Goal: Task Accomplishment & Management: Use online tool/utility

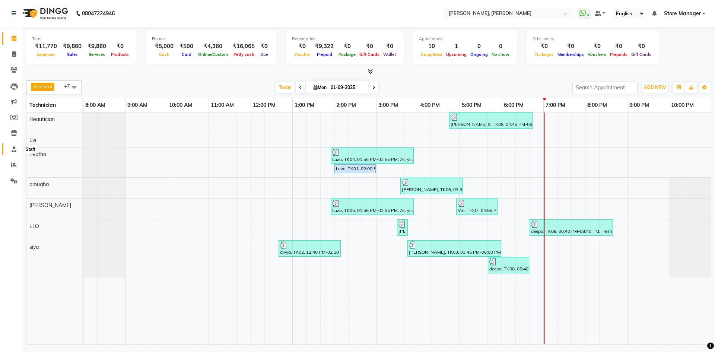
click at [9, 149] on span at bounding box center [13, 149] width 13 height 9
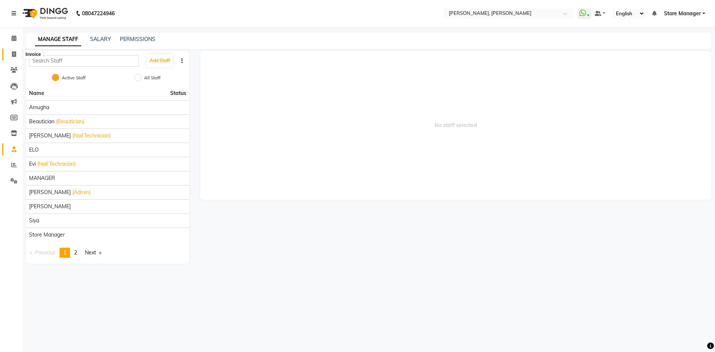
click at [15, 53] on icon at bounding box center [14, 54] width 4 height 6
select select "service"
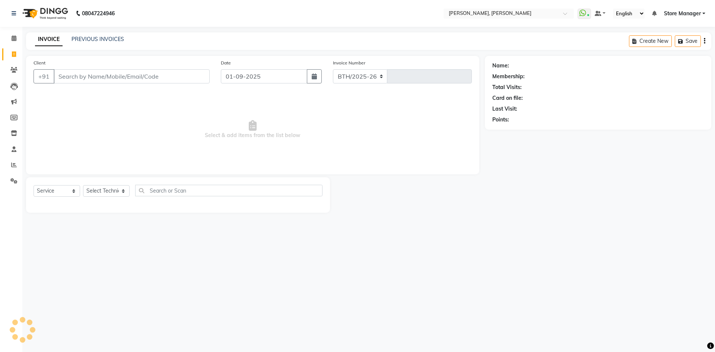
select select "7173"
type input "1297"
click at [120, 192] on select "Select Technician" at bounding box center [106, 191] width 47 height 12
select select "80719"
click at [83, 185] on select "Select Technician amugha Beautician [PERSON_NAME] Evi MANAGER [PERSON_NAME] [PE…" at bounding box center [106, 191] width 47 height 12
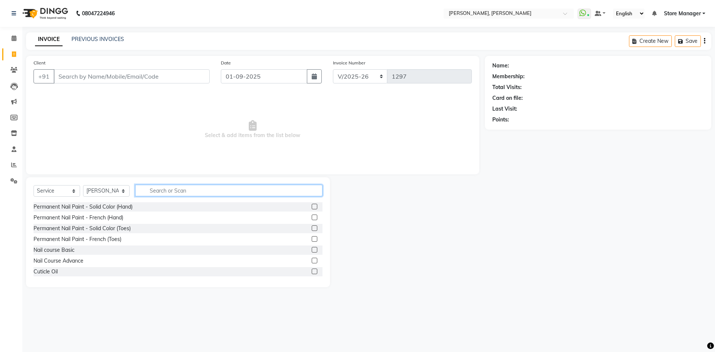
click at [171, 192] on input "text" at bounding box center [228, 191] width 187 height 12
type input "remov"
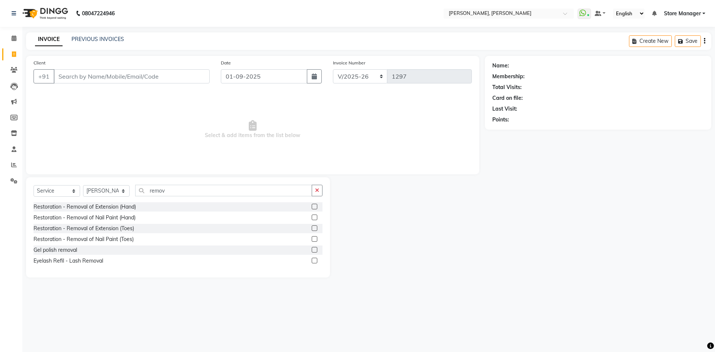
click at [316, 250] on label at bounding box center [315, 250] width 6 height 6
click at [316, 250] on input "checkbox" at bounding box center [314, 250] width 5 height 5
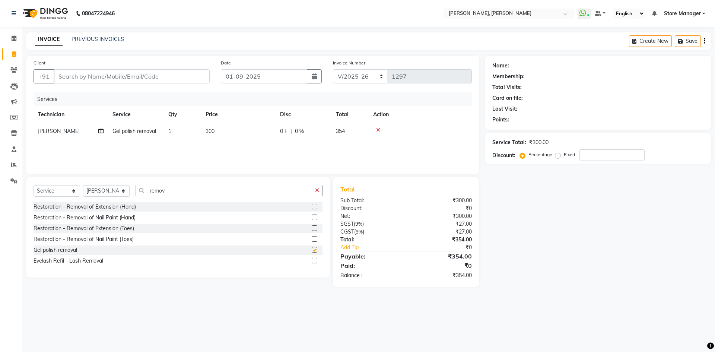
checkbox input "false"
click at [315, 188] on icon "button" at bounding box center [317, 190] width 4 height 5
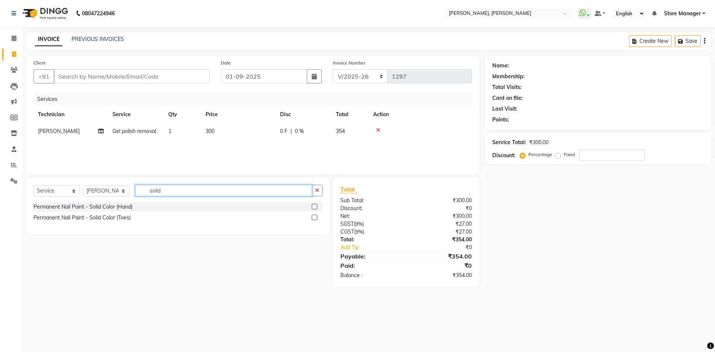
type input "solid"
click at [313, 205] on label at bounding box center [315, 207] width 6 height 6
click at [313, 205] on input "checkbox" at bounding box center [314, 207] width 5 height 5
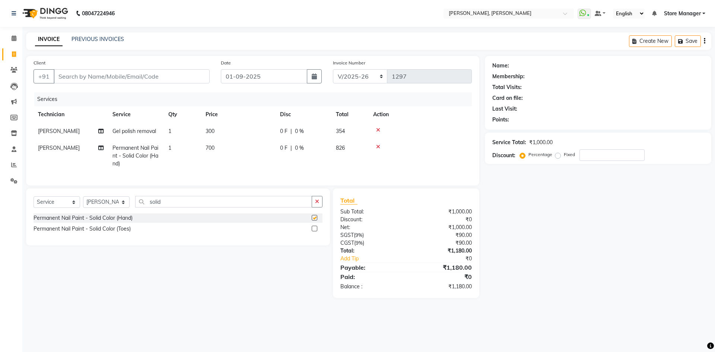
checkbox input "false"
click at [222, 148] on td "700" at bounding box center [238, 156] width 75 height 32
select select "80719"
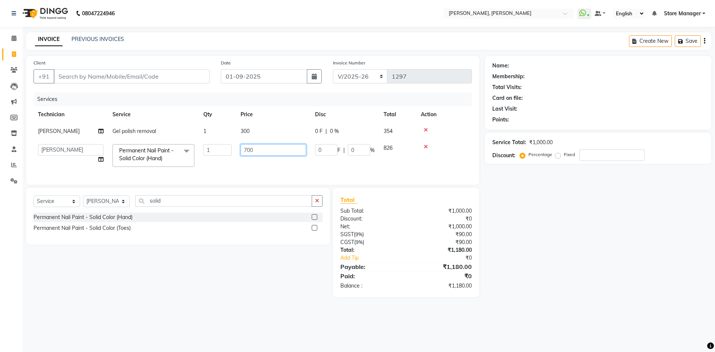
click at [268, 152] on input "700" at bounding box center [274, 150] width 66 height 12
type input "7"
type input "350"
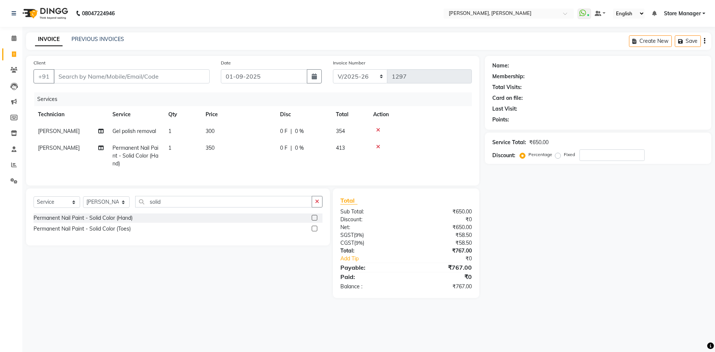
click at [79, 132] on td "[PERSON_NAME]" at bounding box center [71, 131] width 75 height 17
select select "80719"
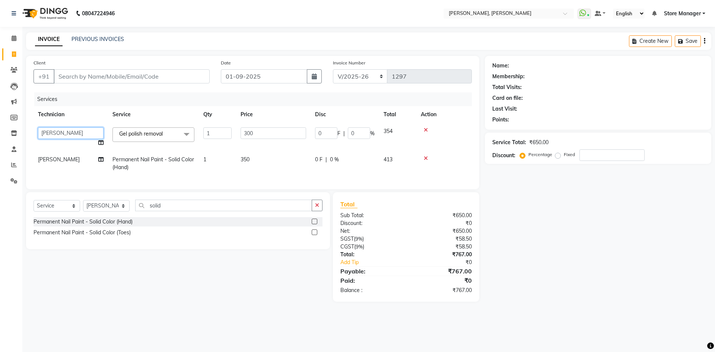
click at [79, 131] on select "amugha Beautician [PERSON_NAME] Evi MANAGER [PERSON_NAME] [PERSON_NAME] siya St…" at bounding box center [71, 133] width 66 height 12
click at [38, 127] on select "amugha Beautician [PERSON_NAME] Evi MANAGER [PERSON_NAME] [PERSON_NAME] siya St…" at bounding box center [71, 133] width 66 height 12
click at [78, 129] on select "amugha Beautician [PERSON_NAME] Evi MANAGER [PERSON_NAME] [PERSON_NAME] siya St…" at bounding box center [71, 133] width 66 height 12
select select "90383"
click at [63, 160] on td "[PERSON_NAME]" at bounding box center [71, 163] width 75 height 25
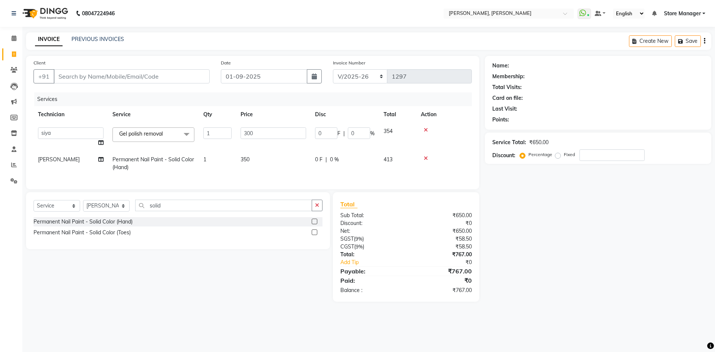
select select "80719"
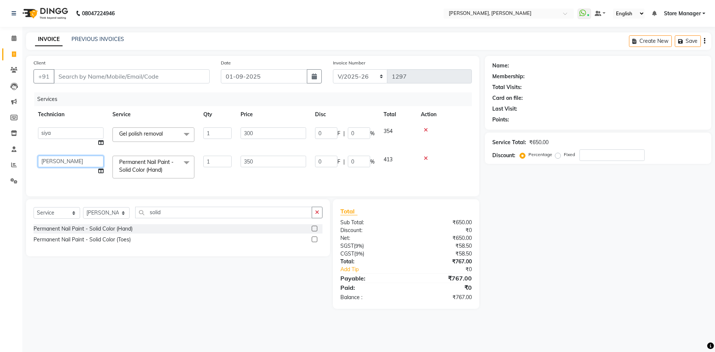
click at [63, 160] on select "amugha Beautician [PERSON_NAME] Evi MANAGER [PERSON_NAME] [PERSON_NAME] siya St…" at bounding box center [71, 162] width 66 height 12
select select "78696"
click at [268, 161] on input "350" at bounding box center [274, 162] width 66 height 12
type input "3"
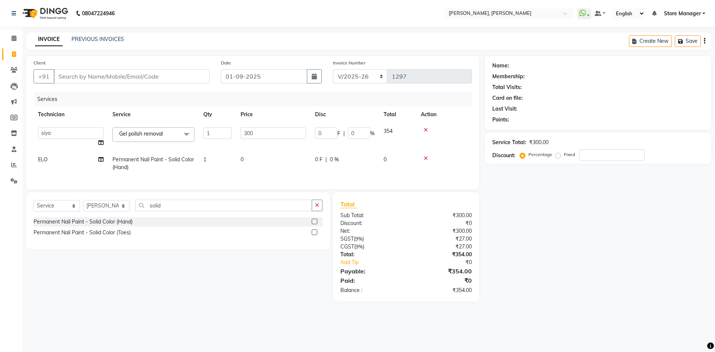
click at [180, 158] on span "Permanent Nail Paint - Solid Color (Hand)" at bounding box center [154, 163] width 82 height 15
select select "78696"
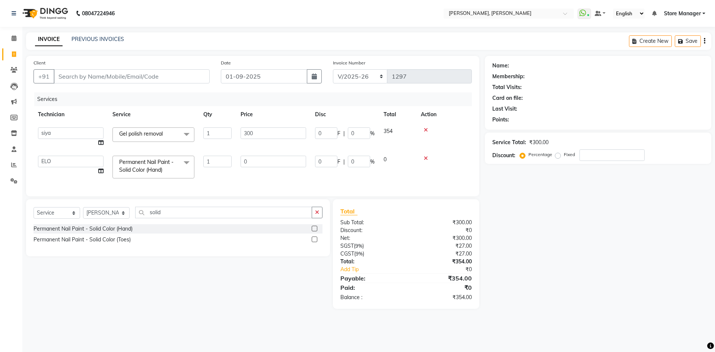
click at [189, 163] on span at bounding box center [186, 163] width 15 height 14
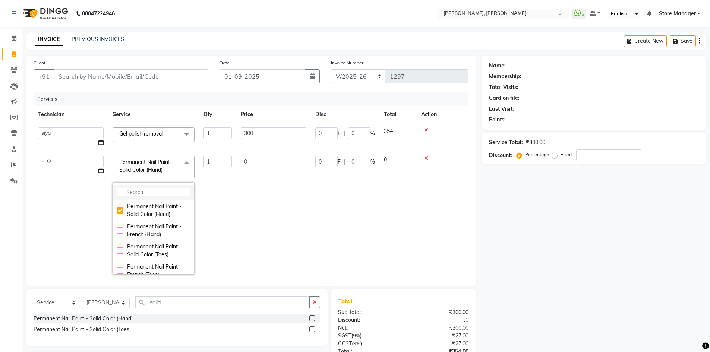
click at [155, 192] on input "multiselect-search" at bounding box center [154, 193] width 74 height 8
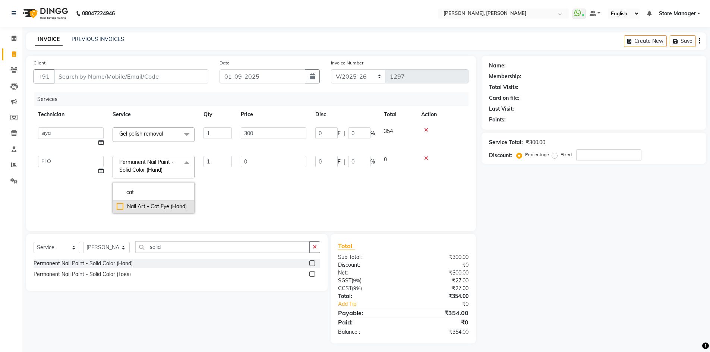
type input "cat"
click at [120, 207] on div "Nail Art - Cat Eye (Hand)" at bounding box center [154, 207] width 74 height 8
checkbox input "true"
click at [267, 158] on input "1000" at bounding box center [274, 162] width 66 height 12
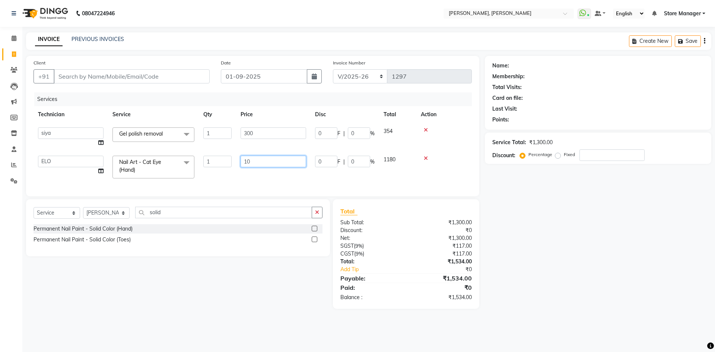
type input "1"
type input "500"
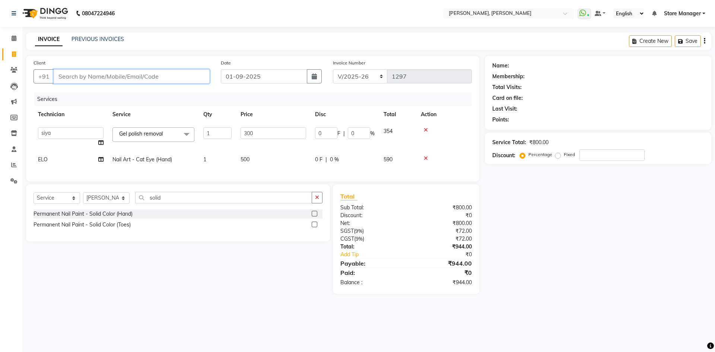
click at [132, 80] on input "Client" at bounding box center [132, 76] width 156 height 14
type input "9"
type input "0"
type input "9742299456"
click at [201, 76] on span "Add Client" at bounding box center [190, 76] width 29 height 7
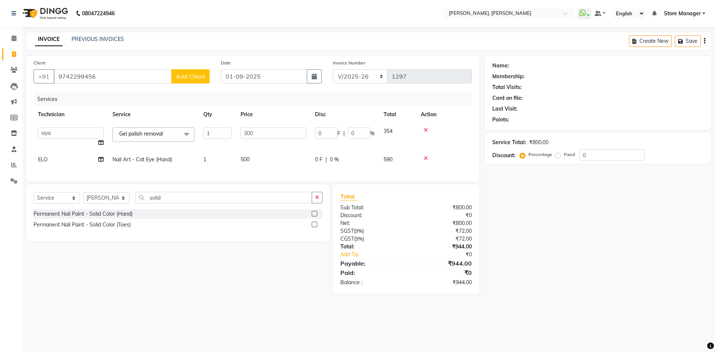
select select "21"
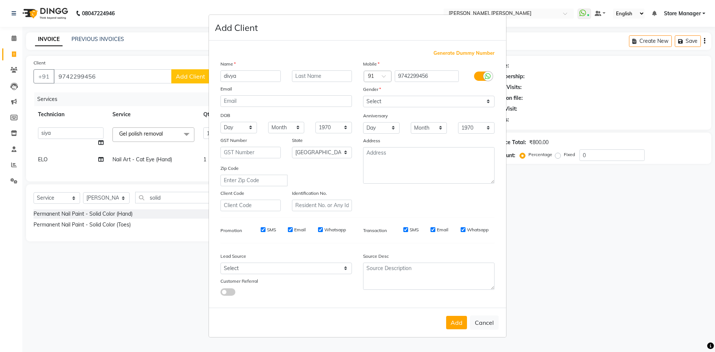
type input "divya"
click at [379, 97] on select "Select [DEMOGRAPHIC_DATA] [DEMOGRAPHIC_DATA] Other Prefer Not To Say" at bounding box center [429, 102] width 132 height 12
select select "other"
click at [363, 96] on select "Select [DEMOGRAPHIC_DATA] [DEMOGRAPHIC_DATA] Other Prefer Not To Say" at bounding box center [429, 102] width 132 height 12
click at [456, 323] on button "Add" at bounding box center [456, 322] width 21 height 13
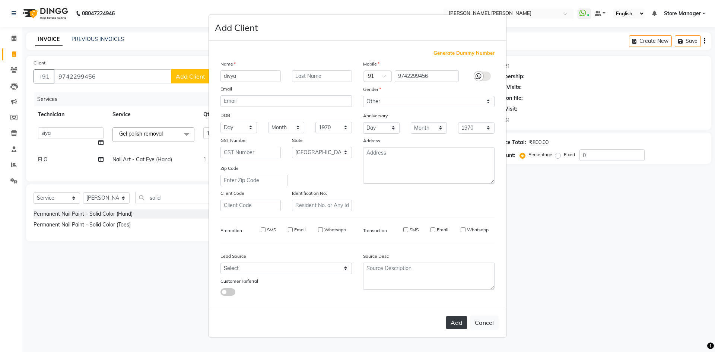
type input "97******56"
select select
select select "null"
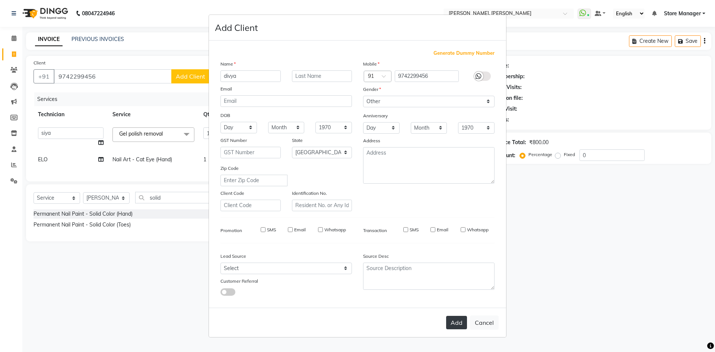
select select
checkbox input "false"
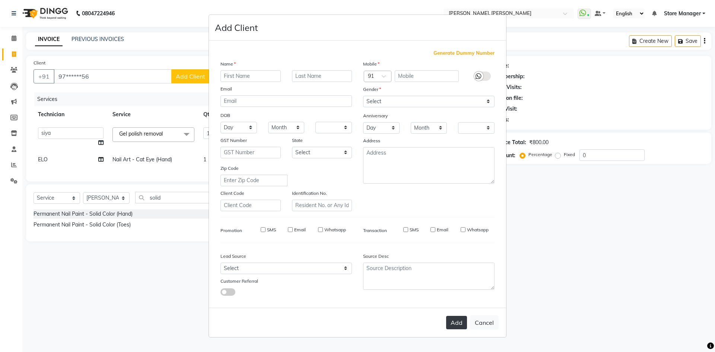
checkbox input "false"
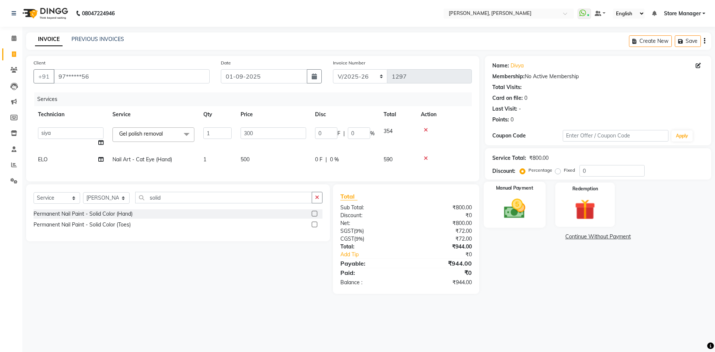
click at [501, 207] on img at bounding box center [514, 208] width 35 height 25
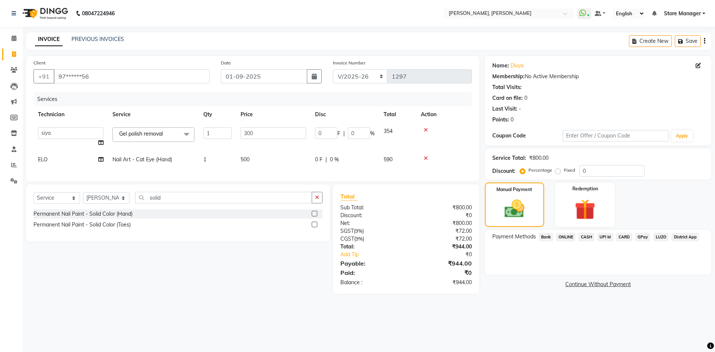
click at [567, 235] on span "ONLINE" at bounding box center [565, 237] width 19 height 9
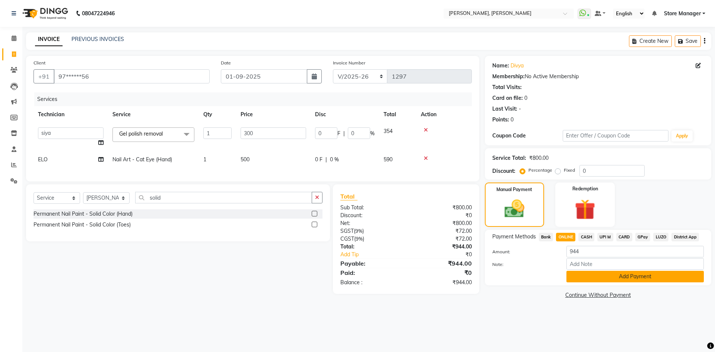
click at [602, 277] on button "Add Payment" at bounding box center [635, 277] width 137 height 12
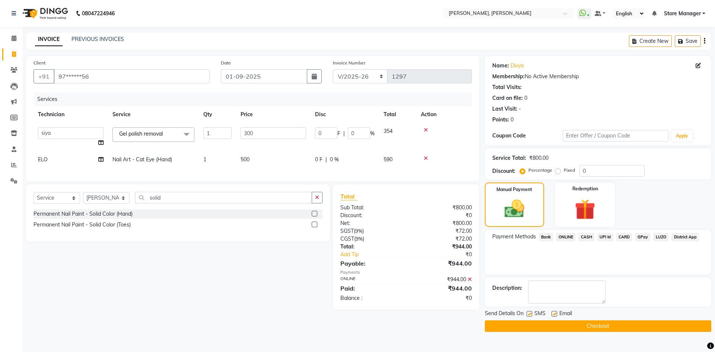
click at [604, 325] on button "Checkout" at bounding box center [598, 326] width 227 height 12
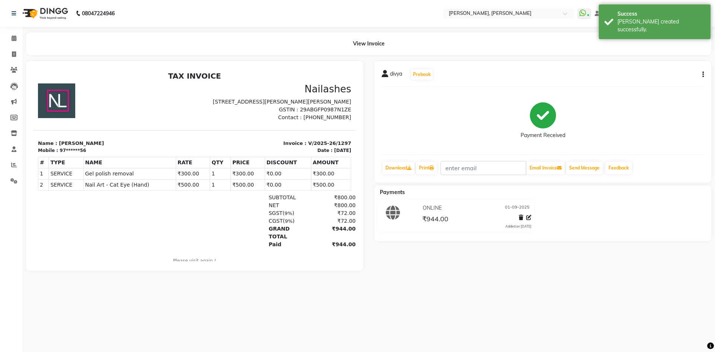
click at [11, 32] on li "Calendar" at bounding box center [11, 39] width 22 height 16
